Goal: Information Seeking & Learning: Find specific fact

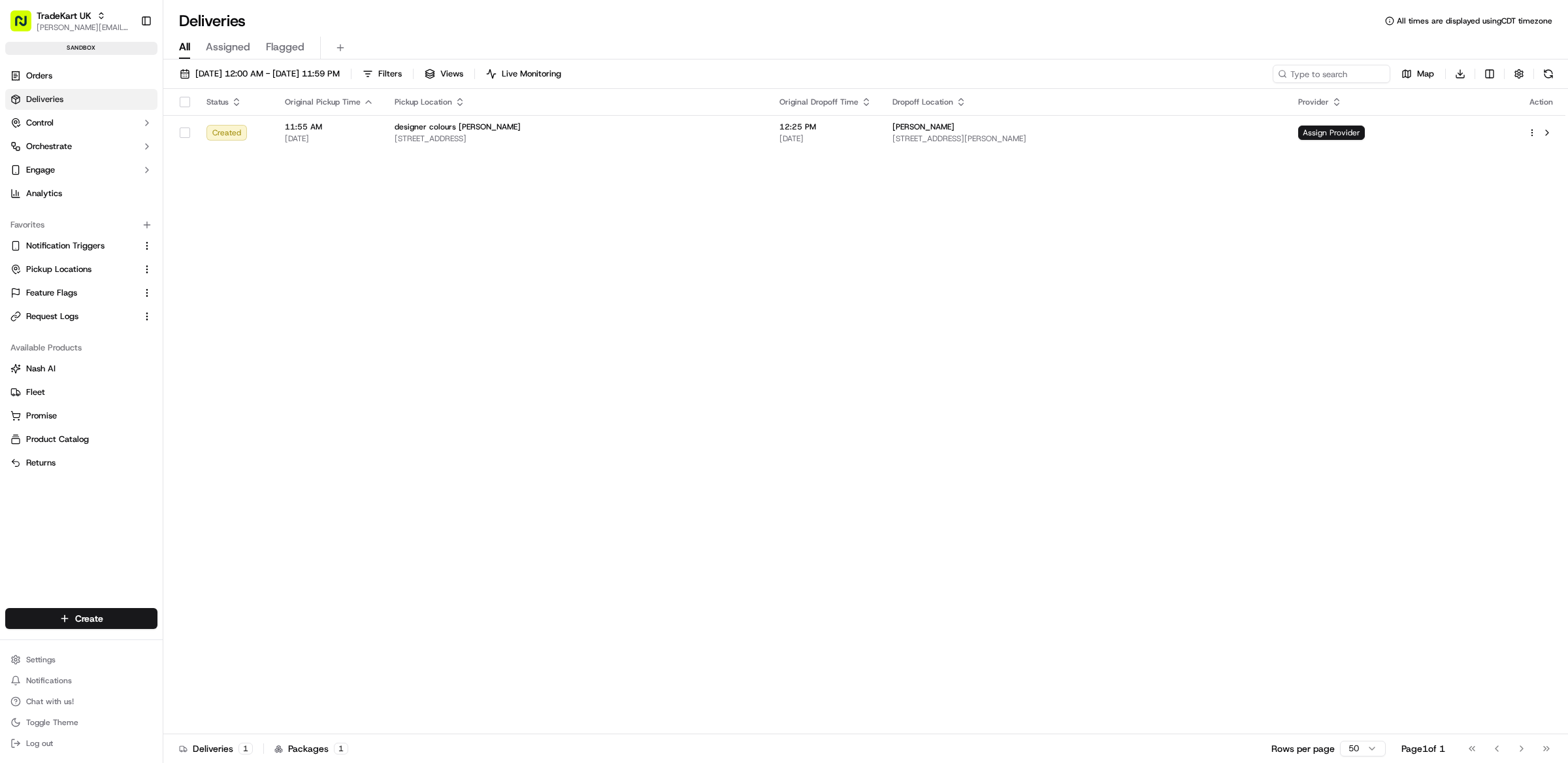
click at [64, 327] on div "Favorites Notification Triggers Pickup Locations Feature Flags Request Logs" at bounding box center [81, 271] width 163 height 123
click at [64, 325] on button "Request Logs" at bounding box center [82, 316] width 153 height 21
click at [59, 318] on span "Request Logs" at bounding box center [52, 317] width 52 height 12
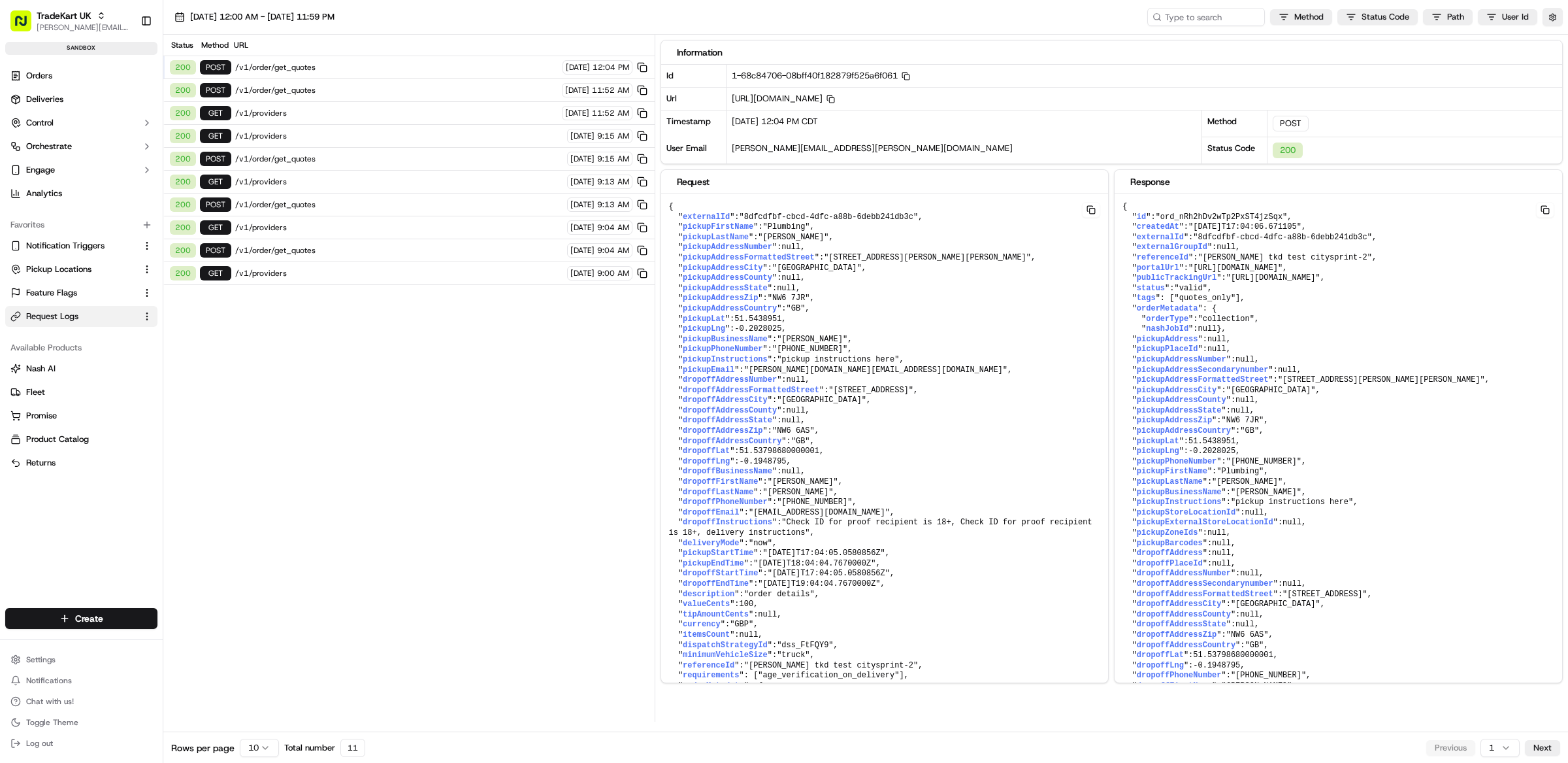
click at [354, 65] on span "/v1/order/get_quotes" at bounding box center [397, 68] width 323 height 11
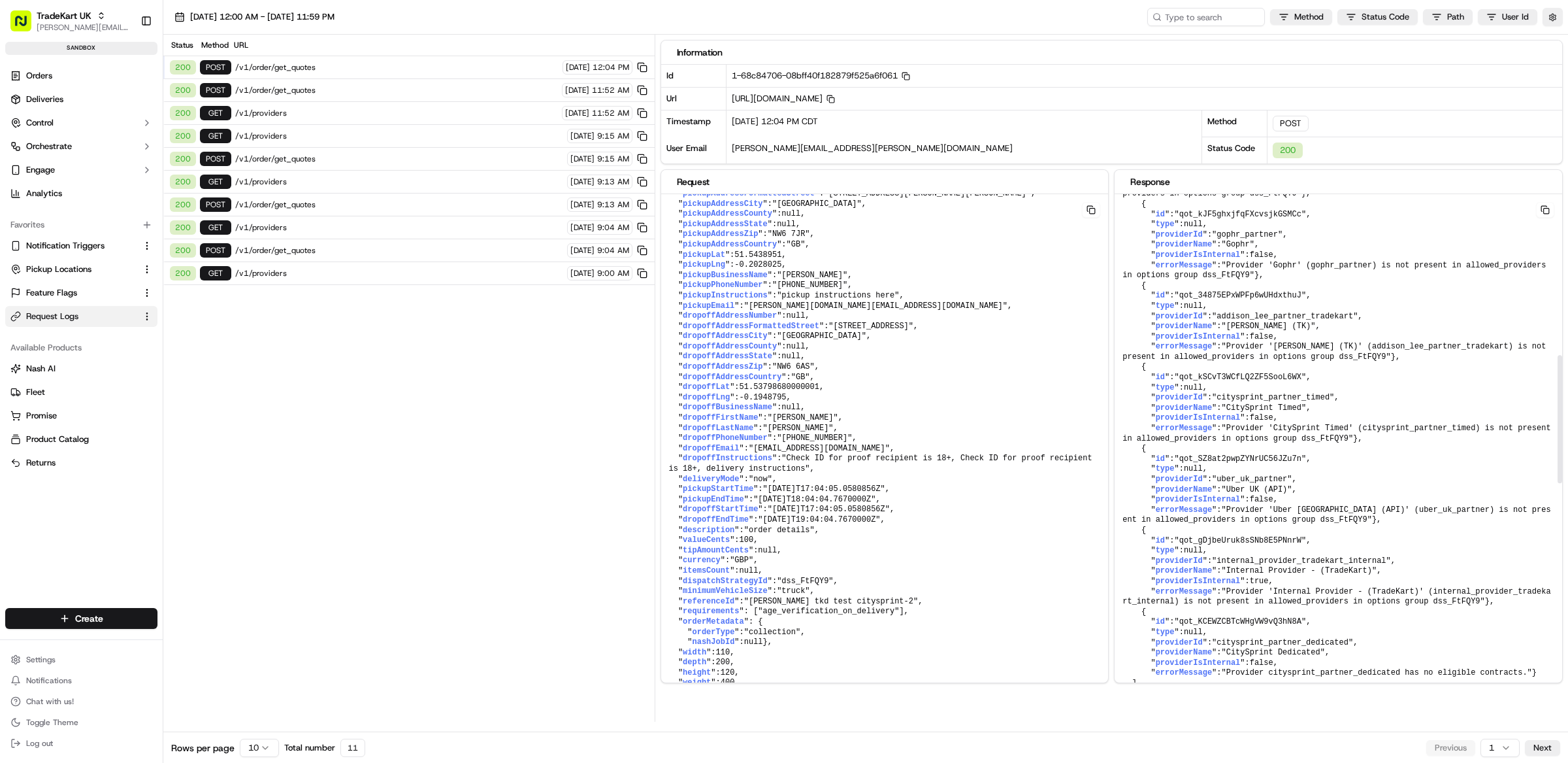
scroll to position [1540, 0]
drag, startPoint x: 1142, startPoint y: 683, endPoint x: 1120, endPoint y: 609, distance: 77.2
copy pre "{ " id ": "qot_KCEWZCBTcWHgVW9vQ3hN8A" , " type ": null , " providerId ": "city…"
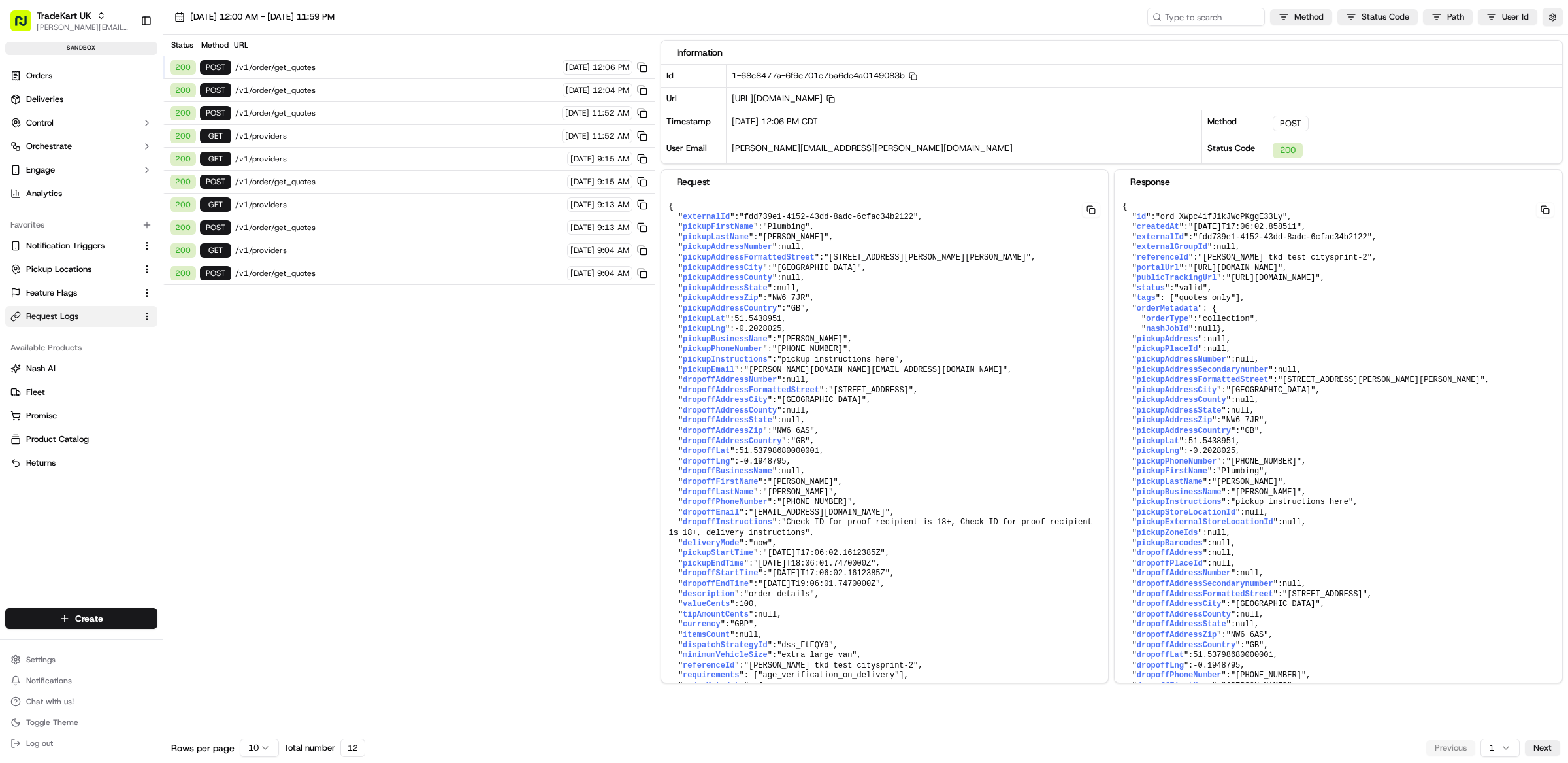
click at [338, 71] on span "/v1/order/get_quotes" at bounding box center [397, 68] width 323 height 11
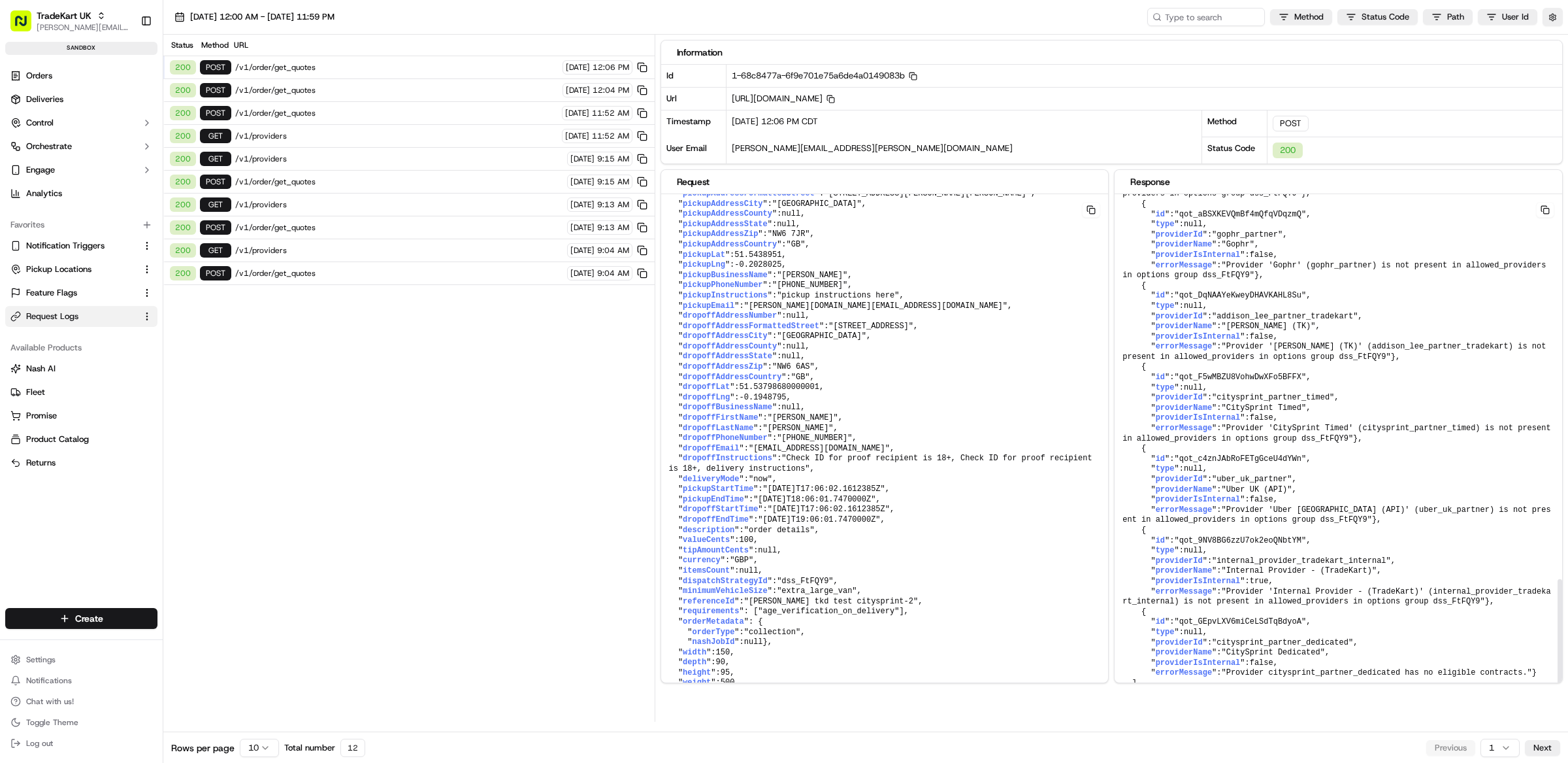
scroll to position [1540, 0]
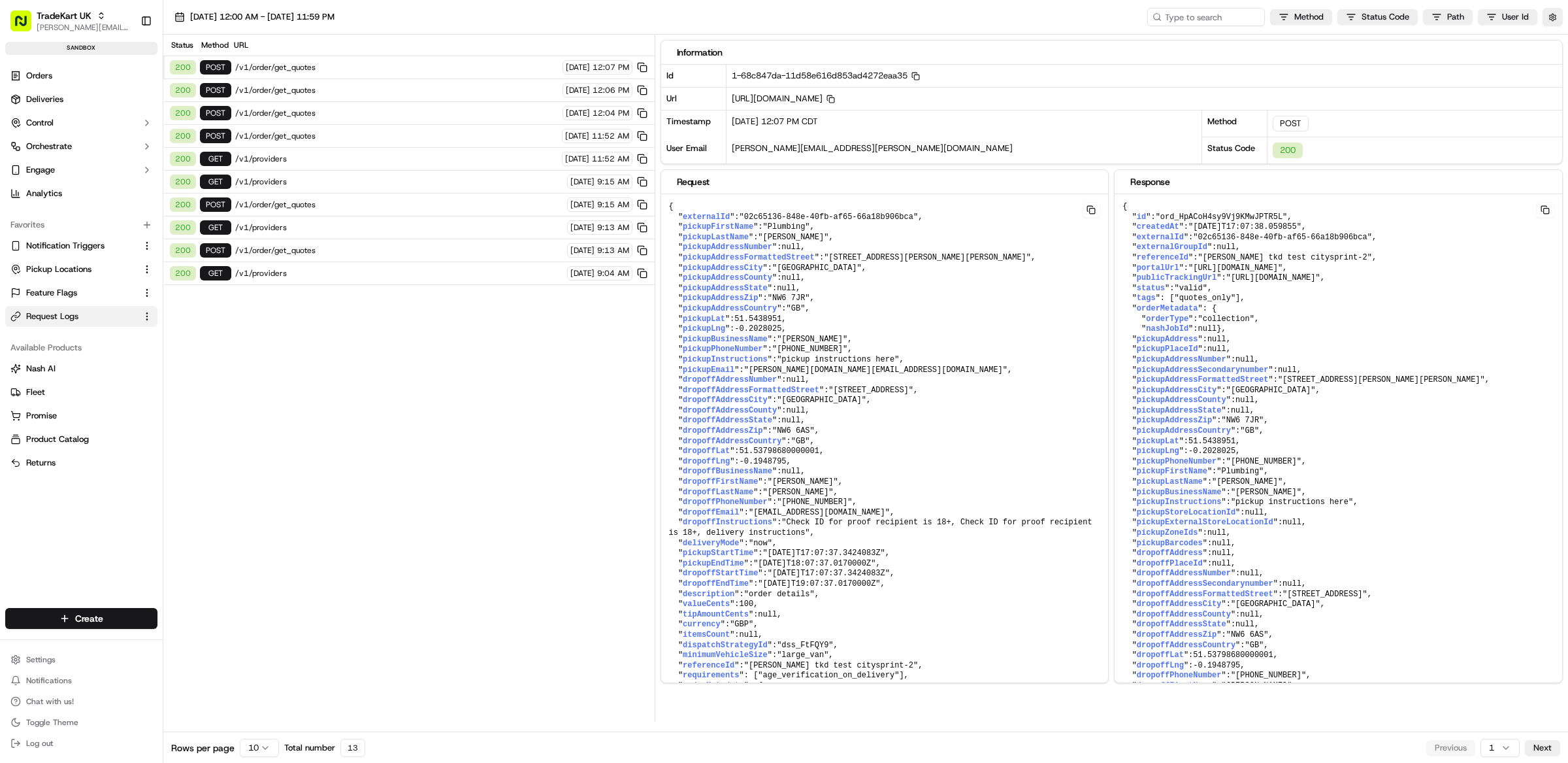
click at [418, 70] on span "/v1/order/get_quotes" at bounding box center [397, 68] width 323 height 11
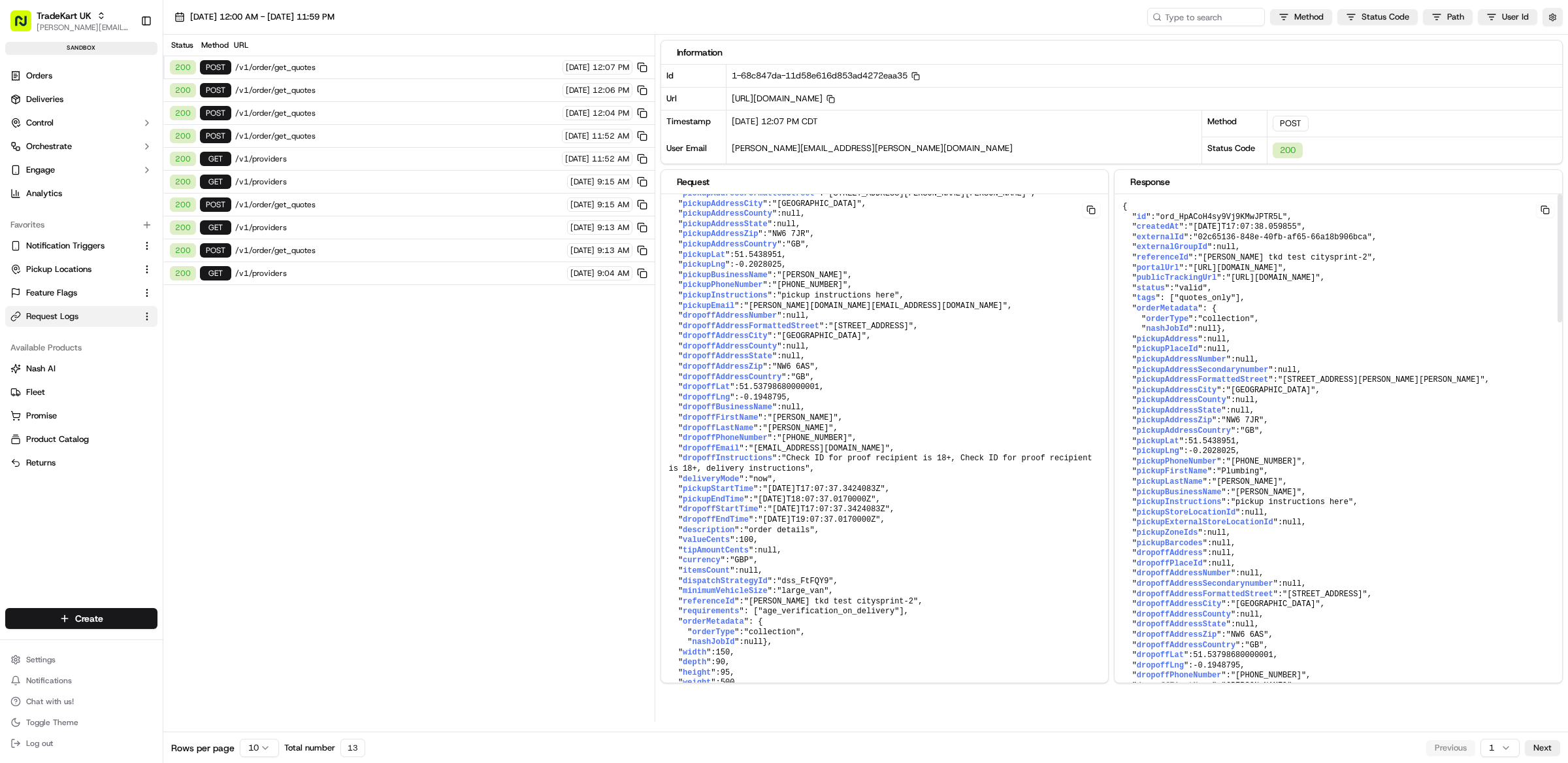
click at [1548, 216] on button at bounding box center [1545, 209] width 18 height 15
click at [1548, 19] on button "button" at bounding box center [1553, 17] width 20 height 18
click at [1555, 37] on button "Display Only Provider Logs" at bounding box center [1555, 41] width 11 height 11
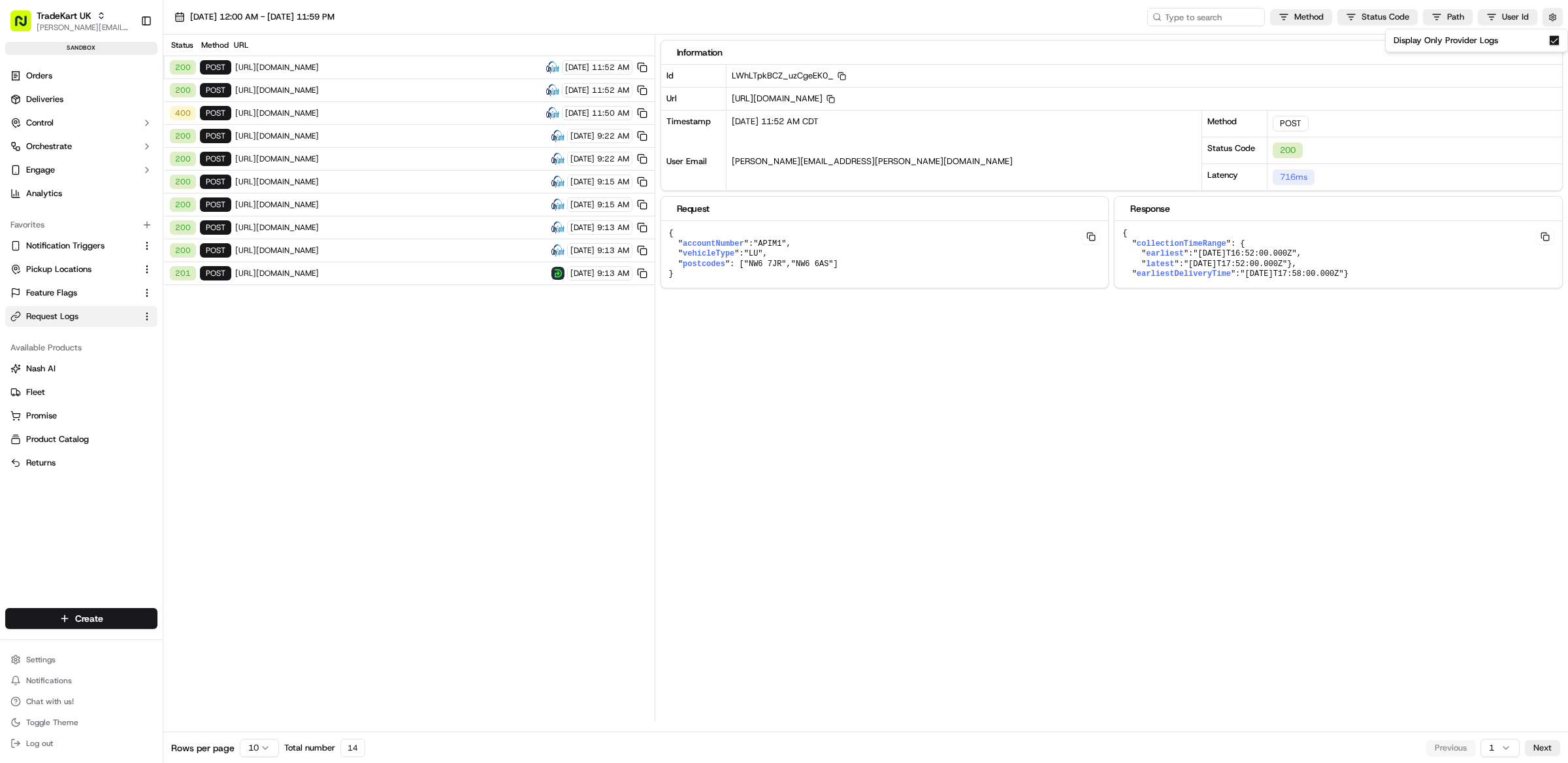
click at [1554, 41] on button "Display Only Provider Logs" at bounding box center [1555, 41] width 11 height 11
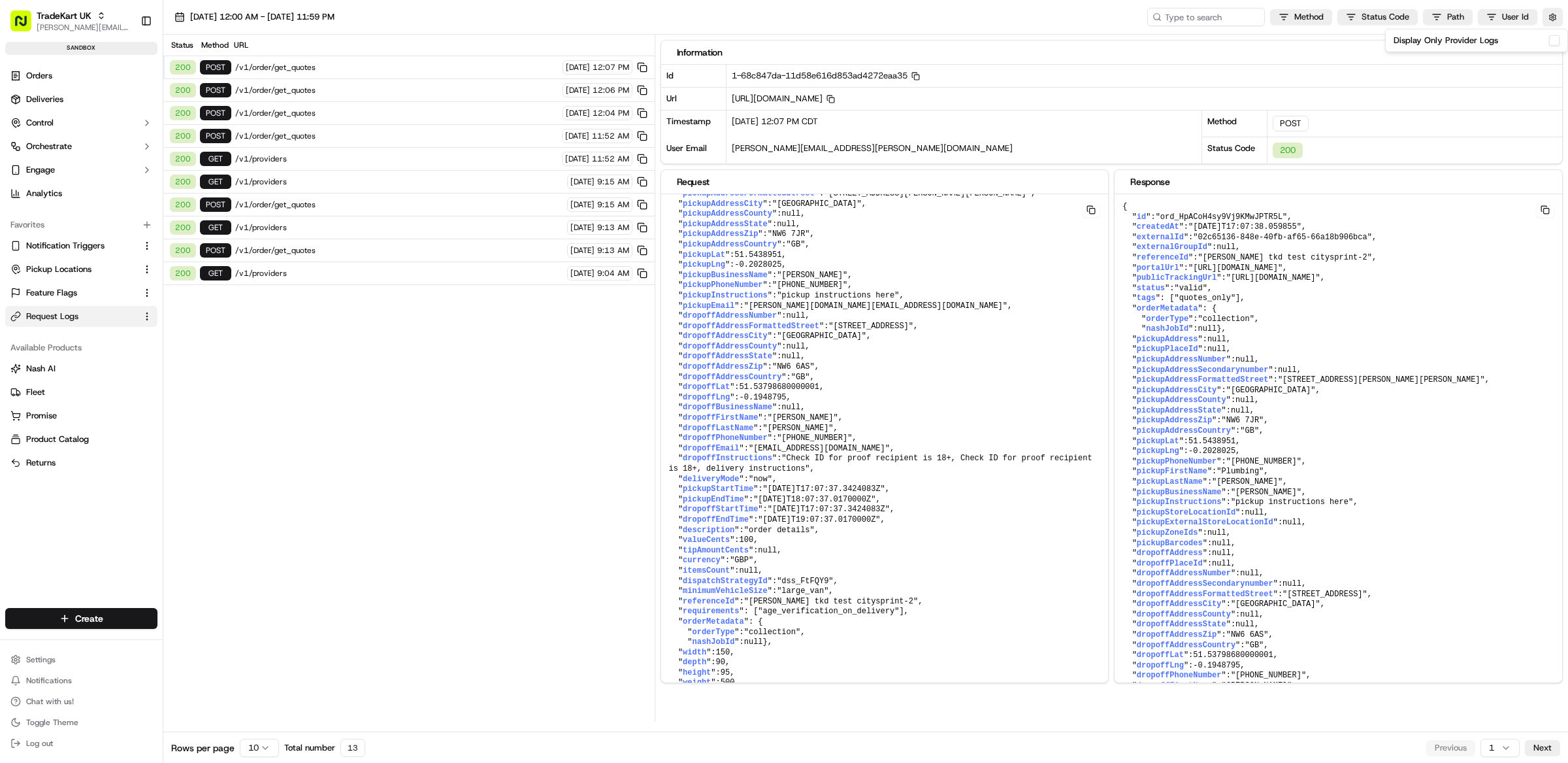
click at [1229, 217] on span ""ord_HpACoH4sy9Vj9KMwJPTR5L"" at bounding box center [1221, 217] width 132 height 9
copy span "ord_HpACoH4sy9Vj9KMwJPTR5L"
click at [1555, 17] on button "button" at bounding box center [1553, 17] width 20 height 18
click at [1559, 41] on div "Display Only Provider Logs" at bounding box center [1476, 40] width 183 height 23
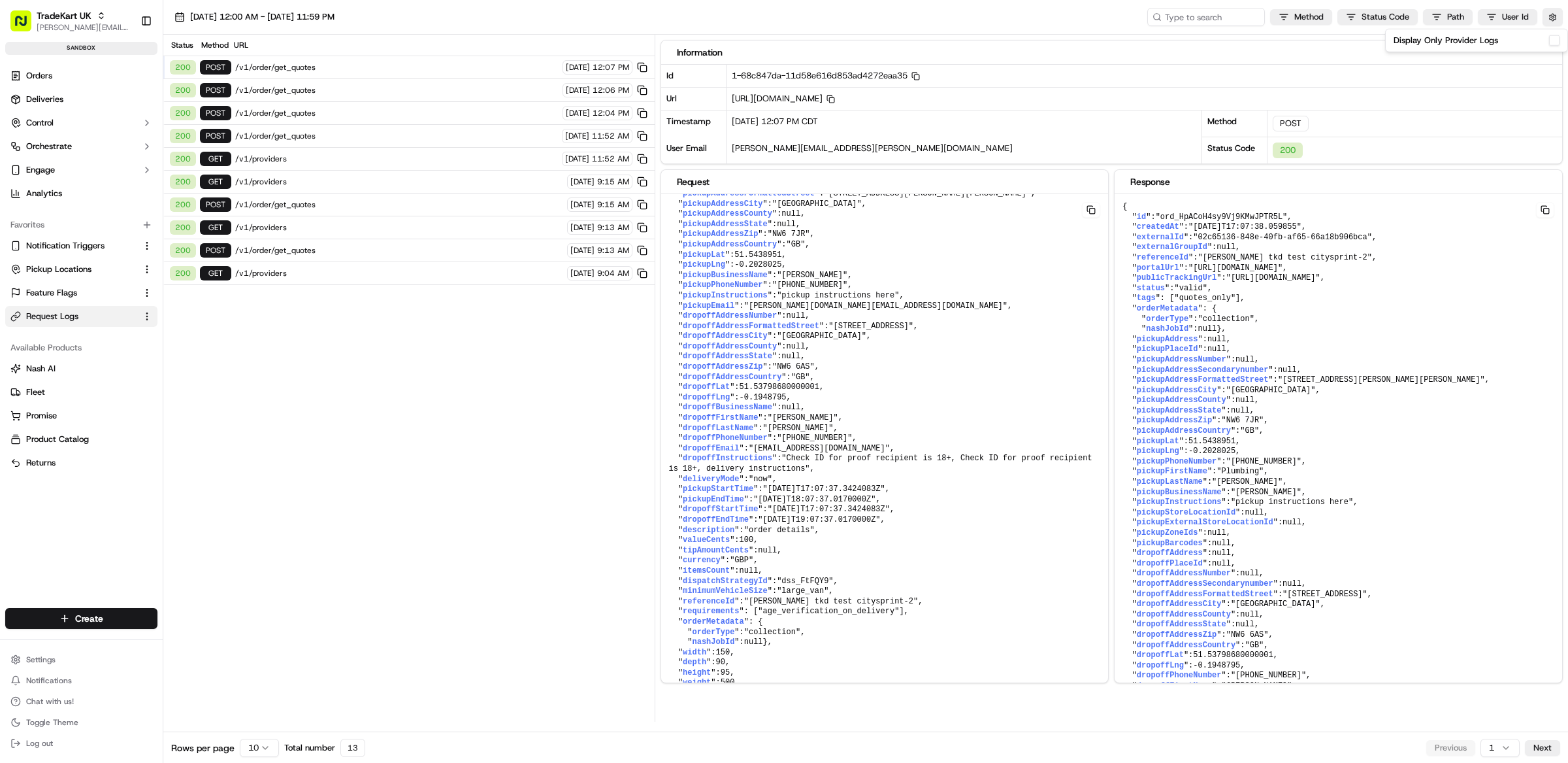
click at [1555, 41] on button "Display Only Provider Logs" at bounding box center [1555, 41] width 11 height 11
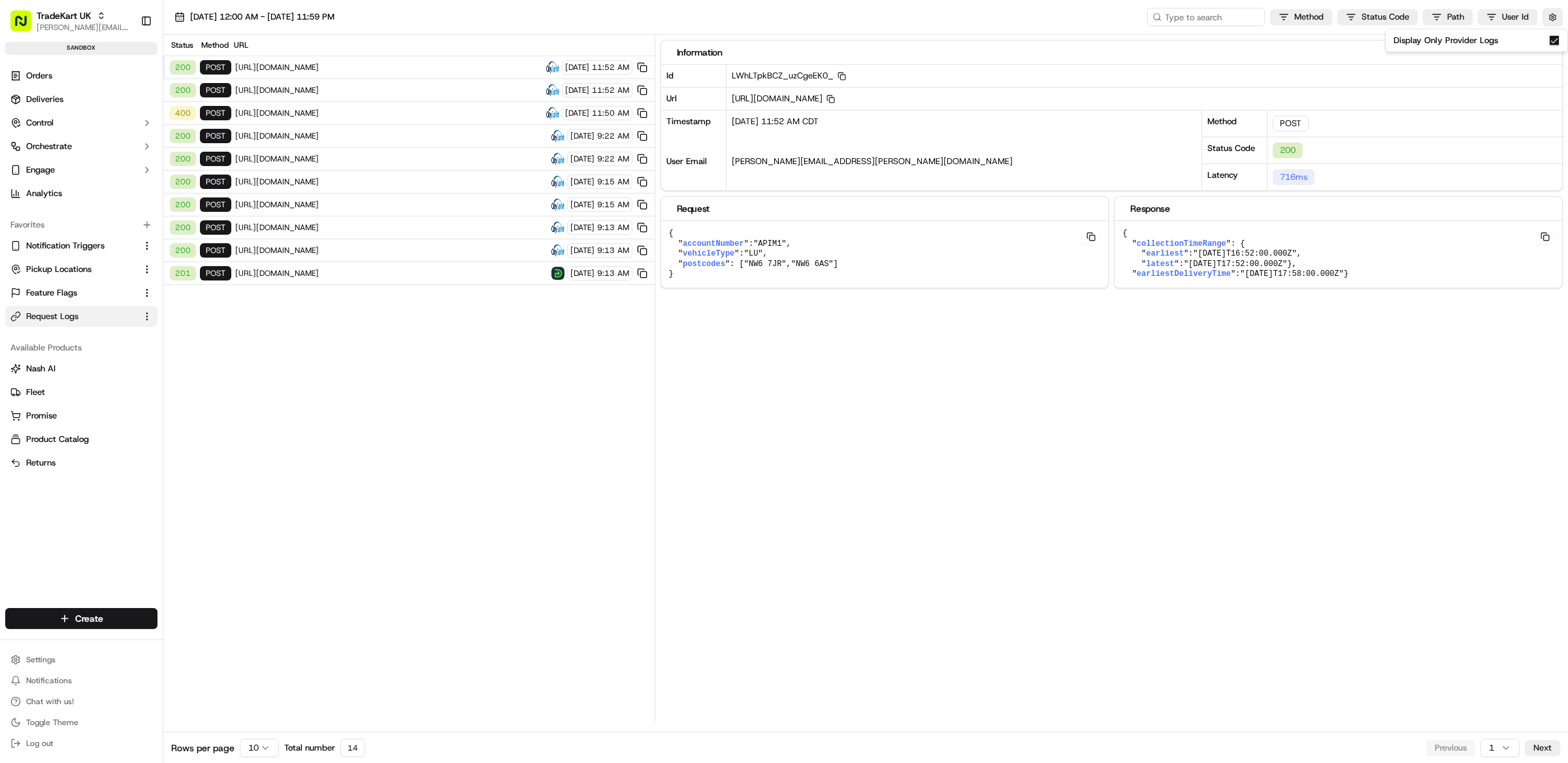
click at [1559, 40] on div "Display Only Provider Logs" at bounding box center [1476, 40] width 183 height 23
click at [1551, 40] on button "Display Only Provider Logs" at bounding box center [1555, 41] width 11 height 11
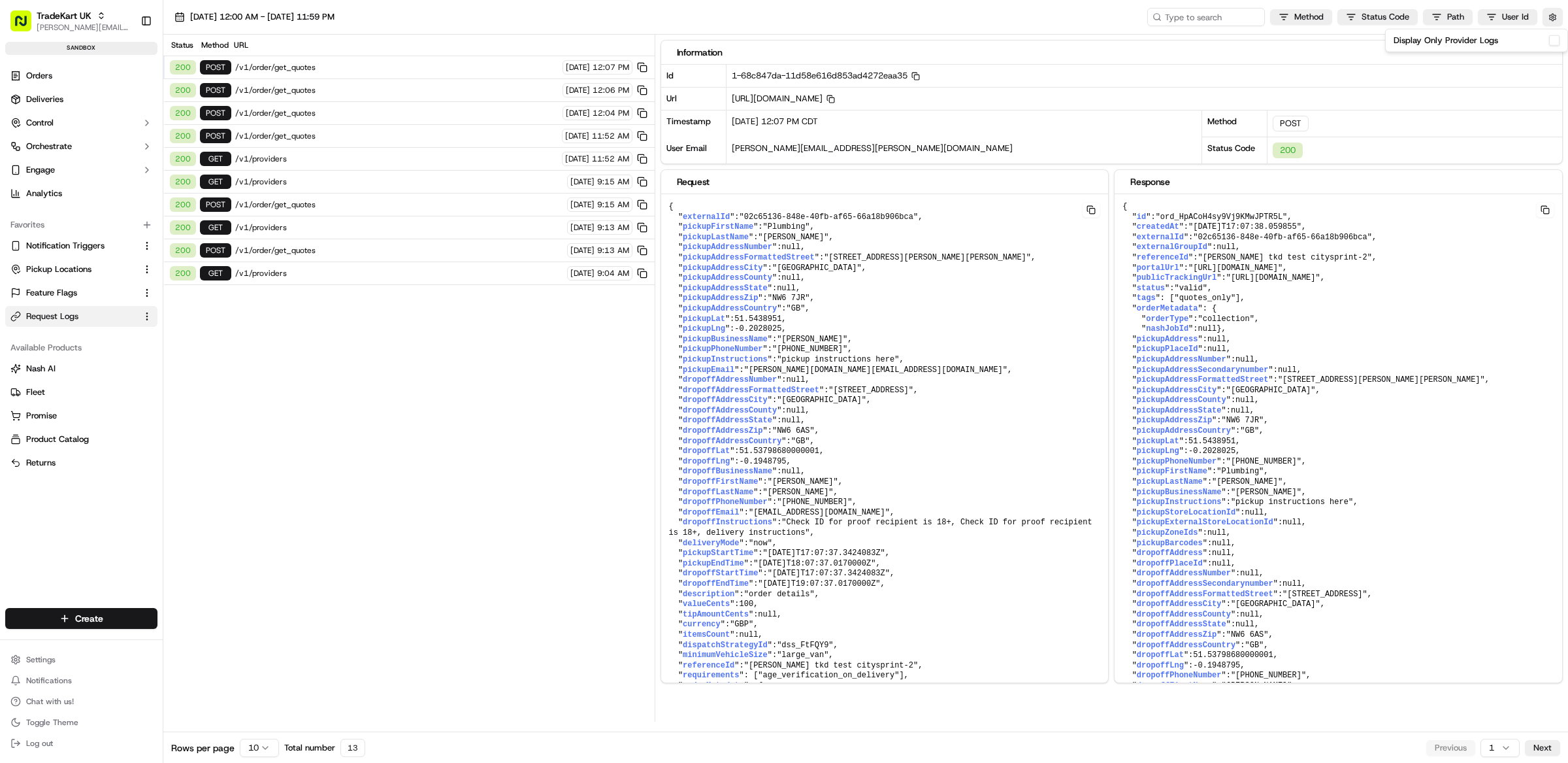
drag, startPoint x: 391, startPoint y: 381, endPoint x: 104, endPoint y: 41, distance: 444.9
click at [391, 380] on div "Status Method URL 200 POST /v1/order/get_quotes 09/15/2025 12:07 PM 200 POST /v…" at bounding box center [409, 378] width 491 height 687
click at [379, 65] on span "/v1/order/get_quotes" at bounding box center [397, 68] width 323 height 11
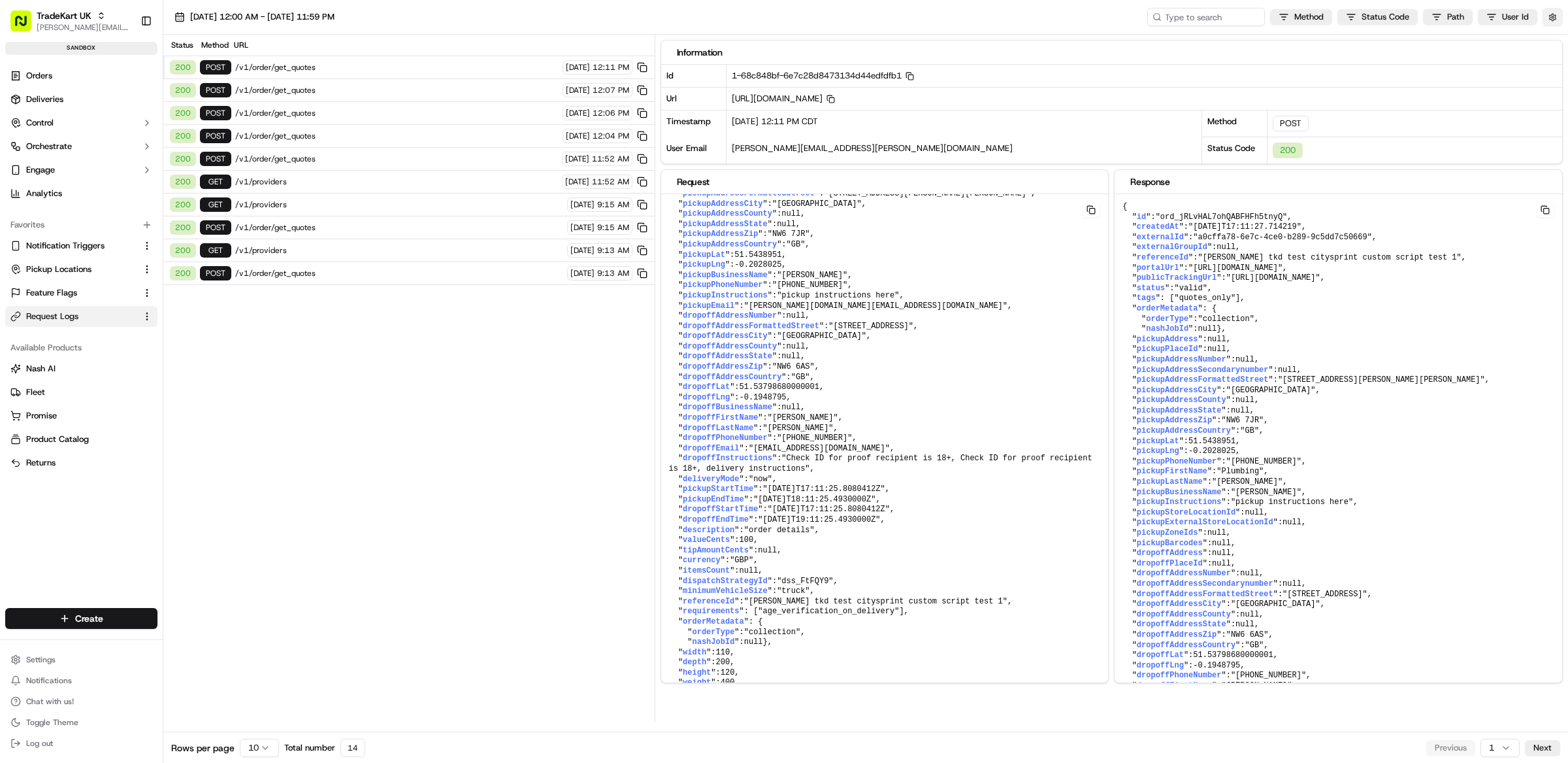
click at [1555, 22] on button "button" at bounding box center [1553, 17] width 20 height 18
click at [1557, 41] on button "Display Only Provider Logs" at bounding box center [1555, 41] width 11 height 11
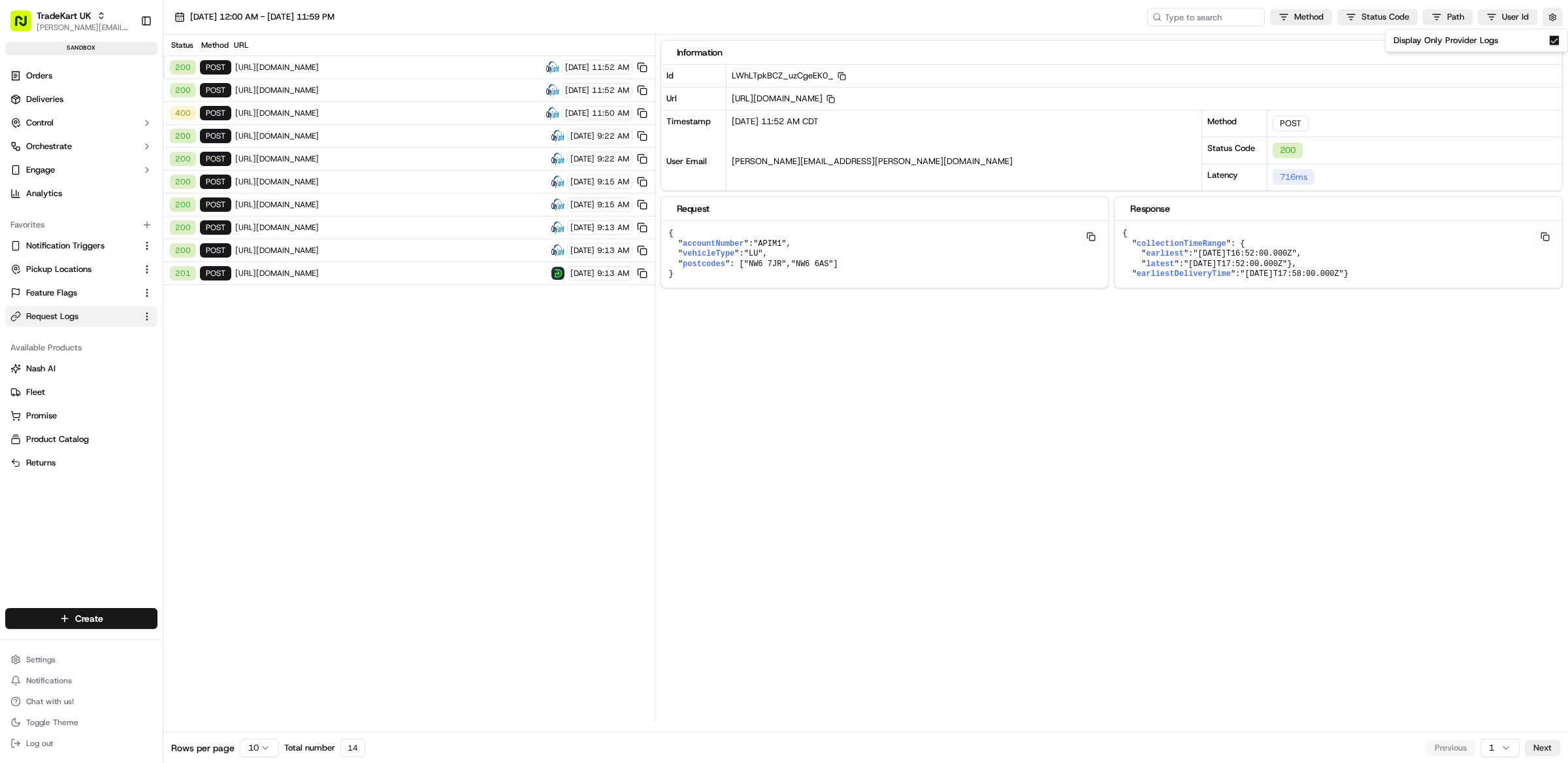
click at [1554, 42] on button "Display Only Provider Logs" at bounding box center [1555, 41] width 11 height 11
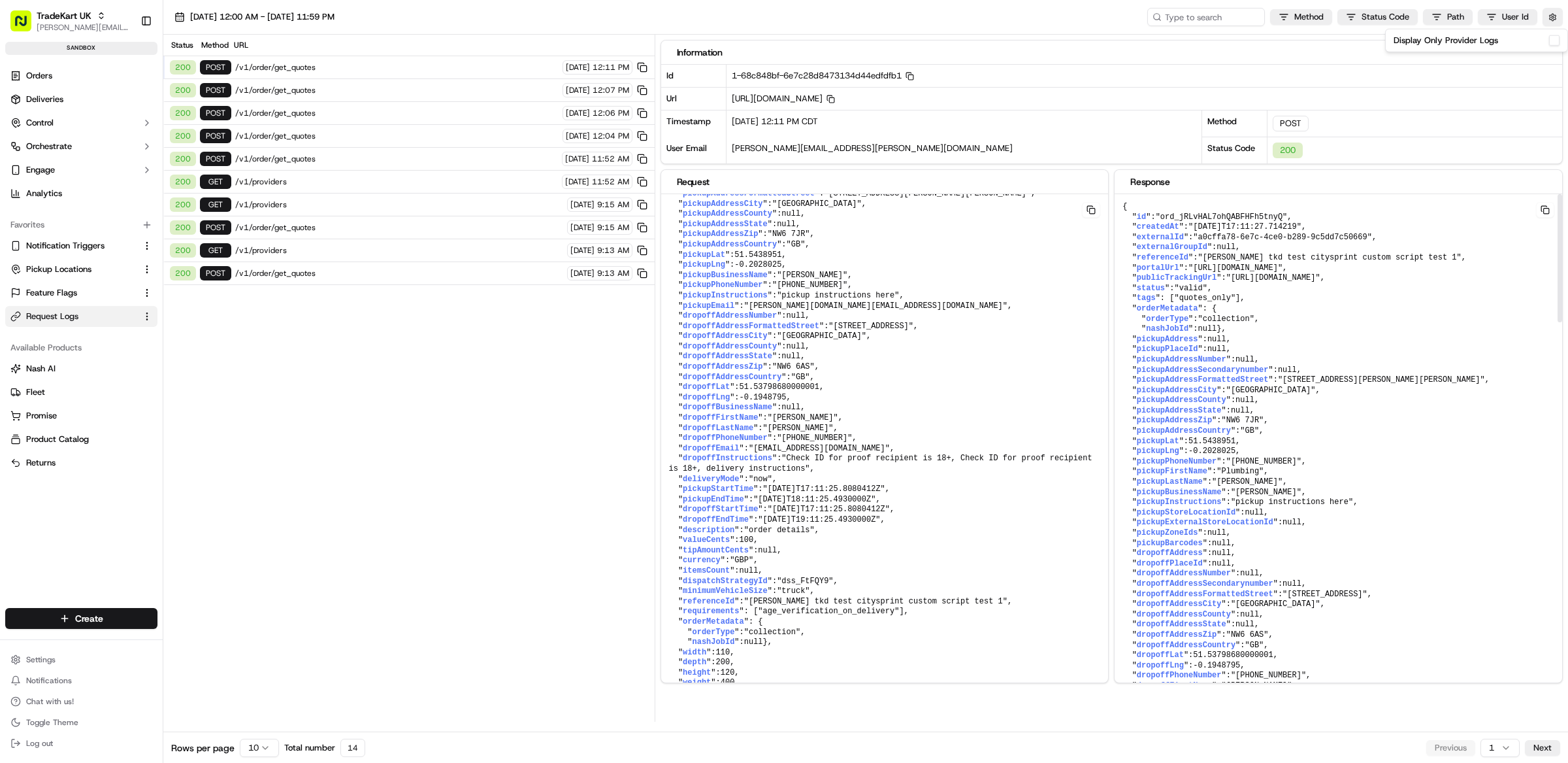
click at [1220, 220] on span ""ord_jRLvHAL7ohQABFHFh5tnyQ"" at bounding box center [1221, 217] width 132 height 9
copy span "ord_jRLvHAL7ohQABFHFh5tnyQ"
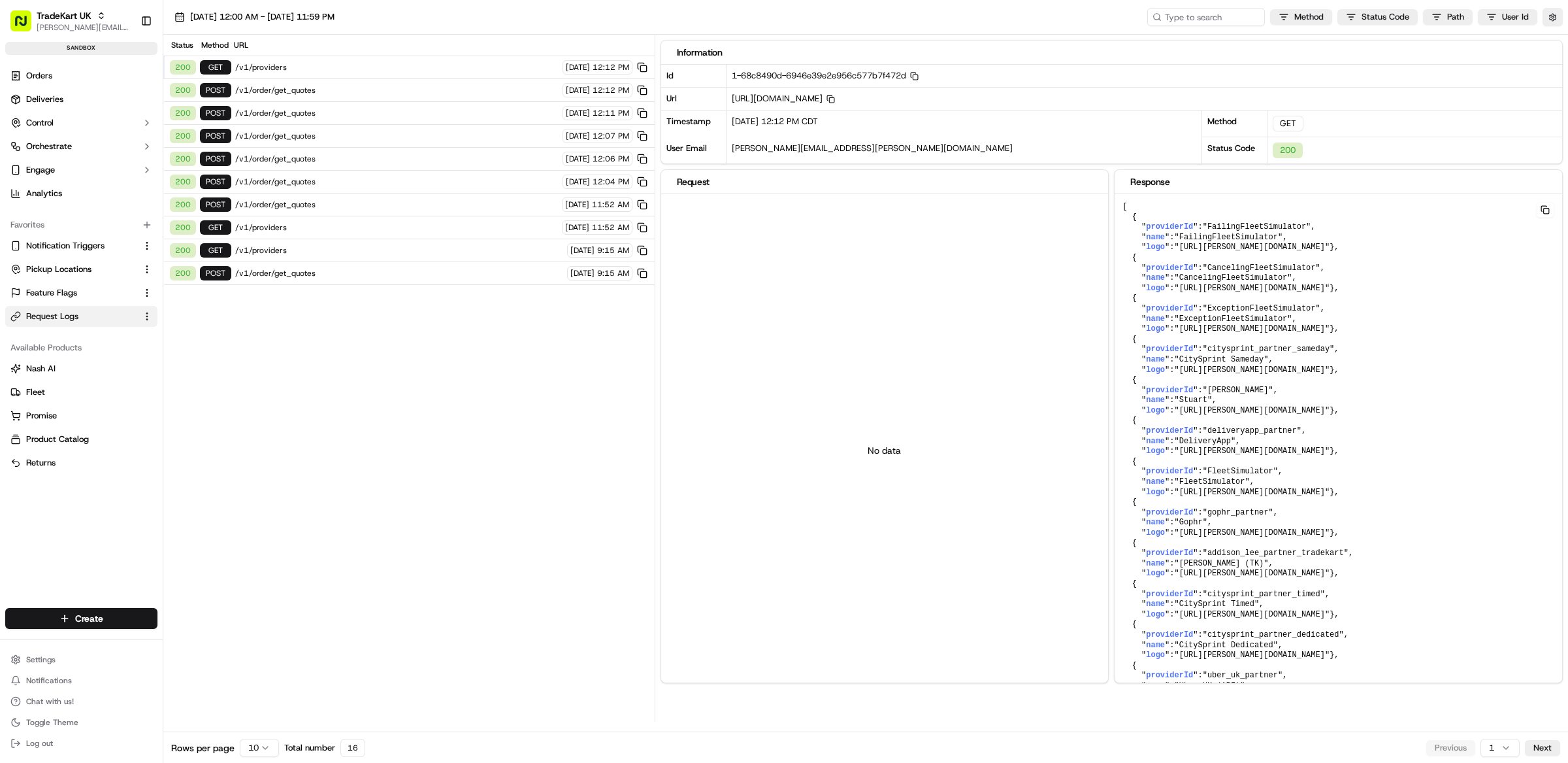
click at [405, 88] on span "/v1/order/get_quotes" at bounding box center [397, 90] width 323 height 11
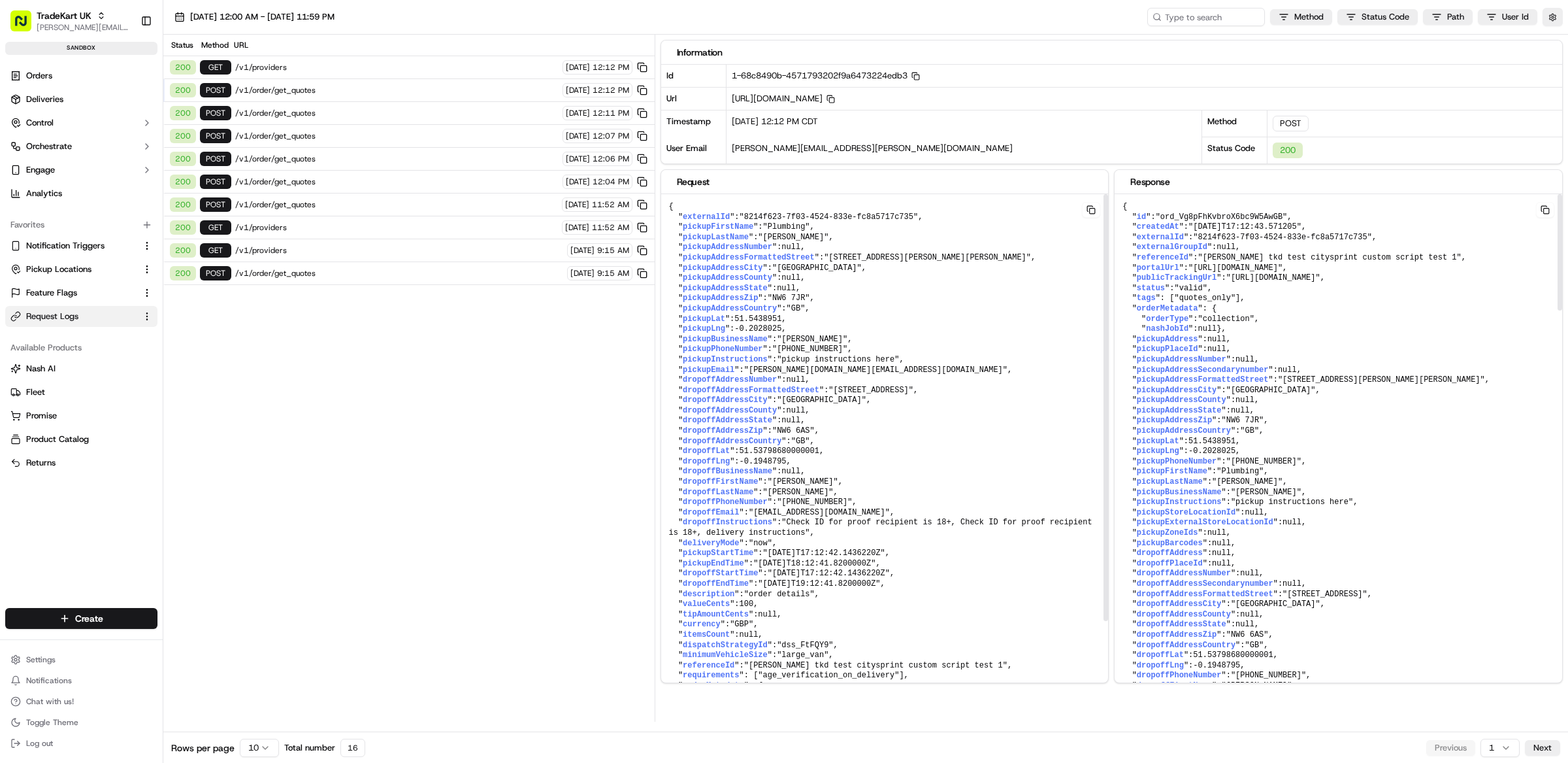
click at [1204, 216] on span ""ord_Vg8pFhKvbroX6bc9W5AwGB"" at bounding box center [1221, 217] width 132 height 9
copy span "ord_Vg8pFhKvbroX6bc9W5AwGB"
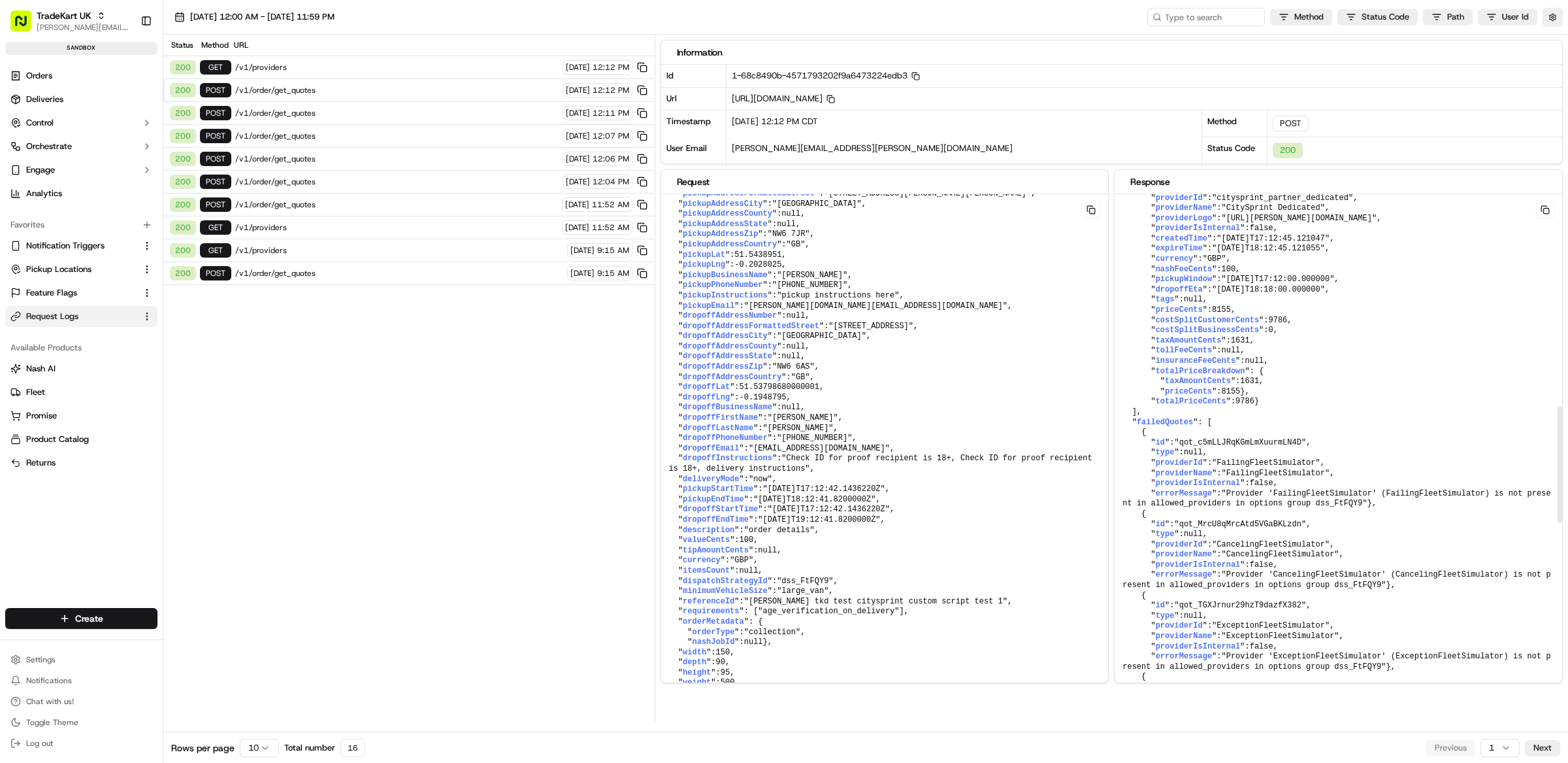
scroll to position [714, 0]
